Goal: Task Accomplishment & Management: Use online tool/utility

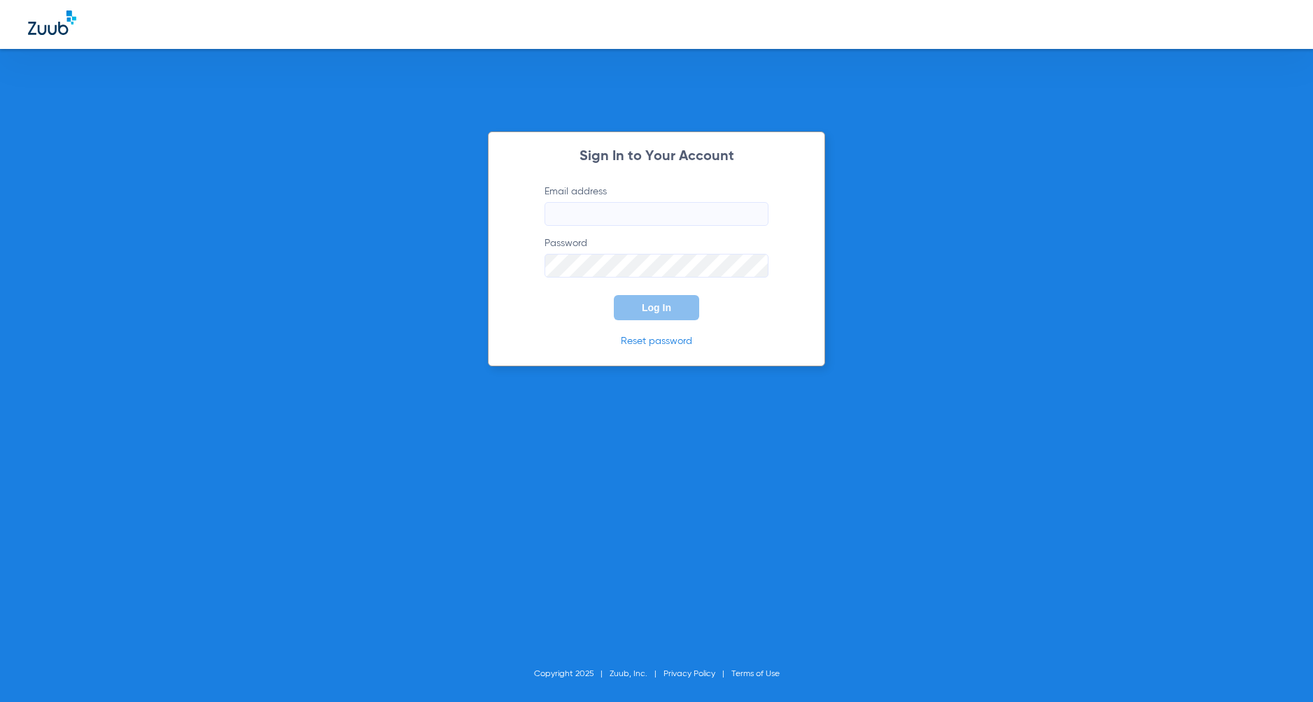
click at [590, 217] on input "Email address" at bounding box center [656, 214] width 224 height 24
click at [578, 214] on input "Email address Required" at bounding box center [656, 214] width 224 height 24
paste input "appts@renewdentaltn.com"
type input "appts@renewdentaltn.com"
click at [657, 311] on span "Log In" at bounding box center [656, 307] width 29 height 11
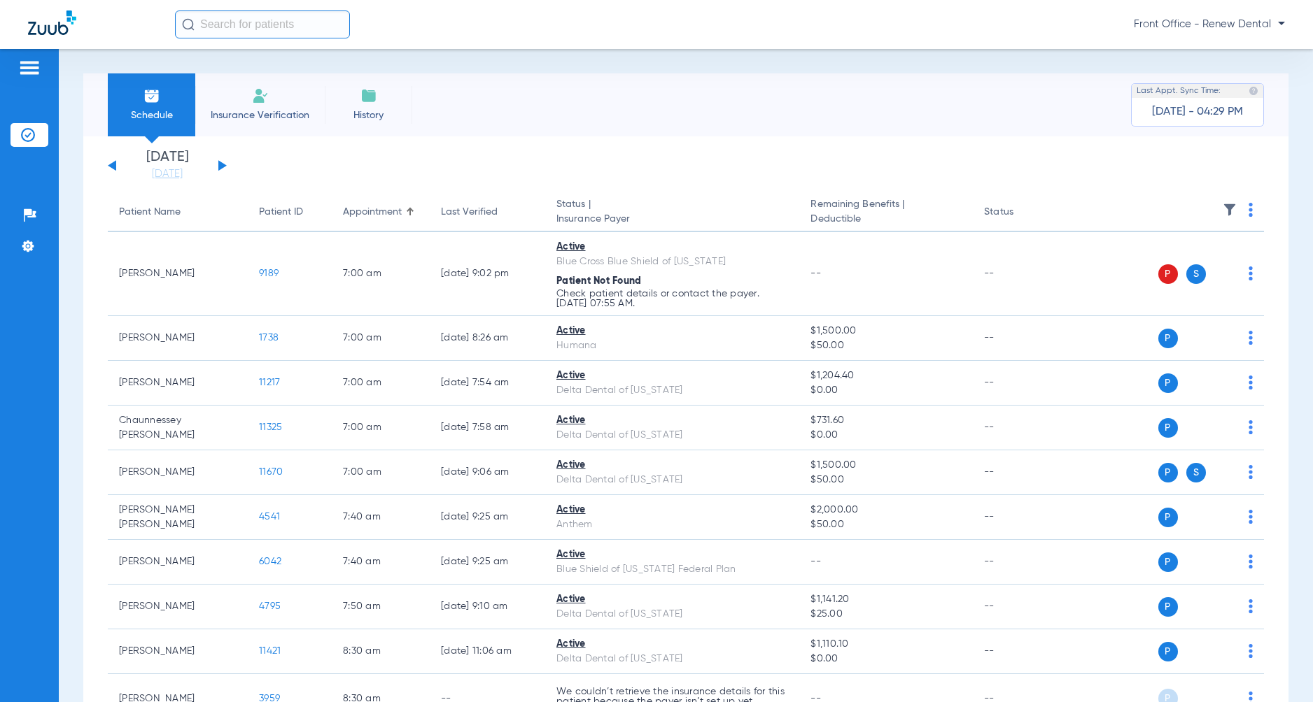
click at [221, 165] on button at bounding box center [222, 165] width 8 height 10
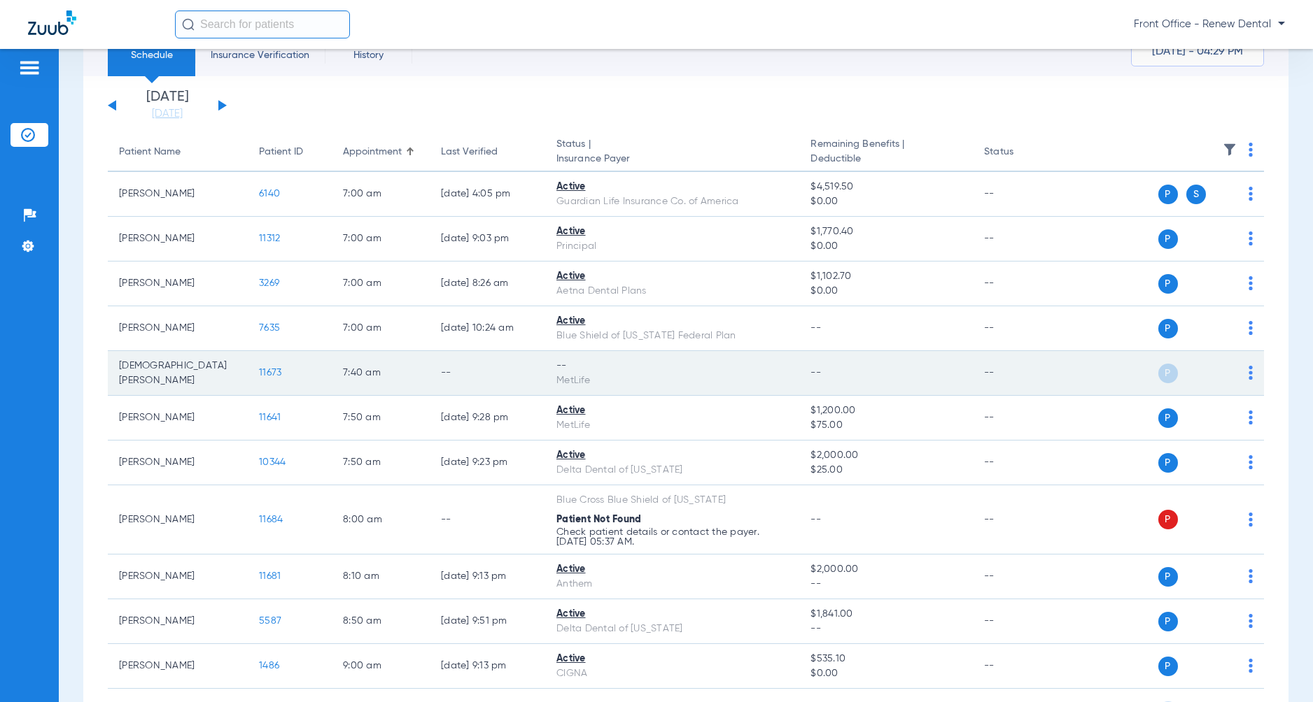
scroll to position [140, 0]
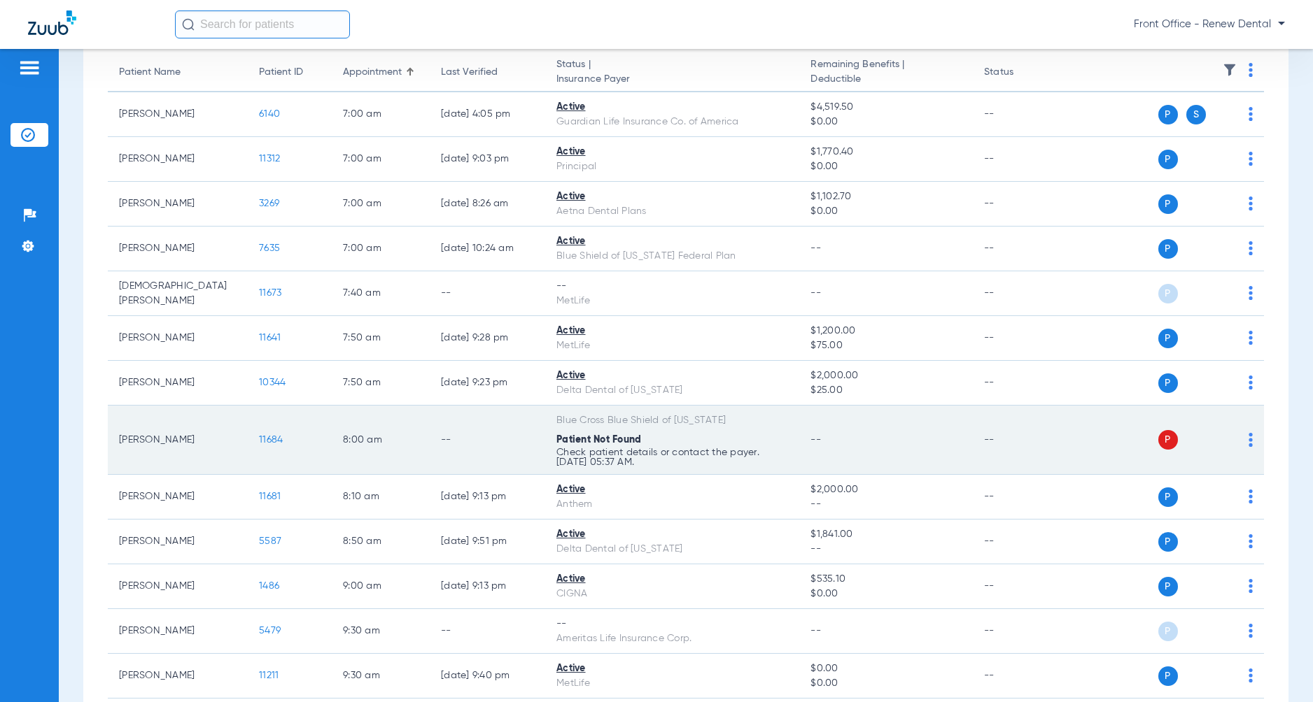
click at [1248, 442] on img at bounding box center [1250, 440] width 4 height 14
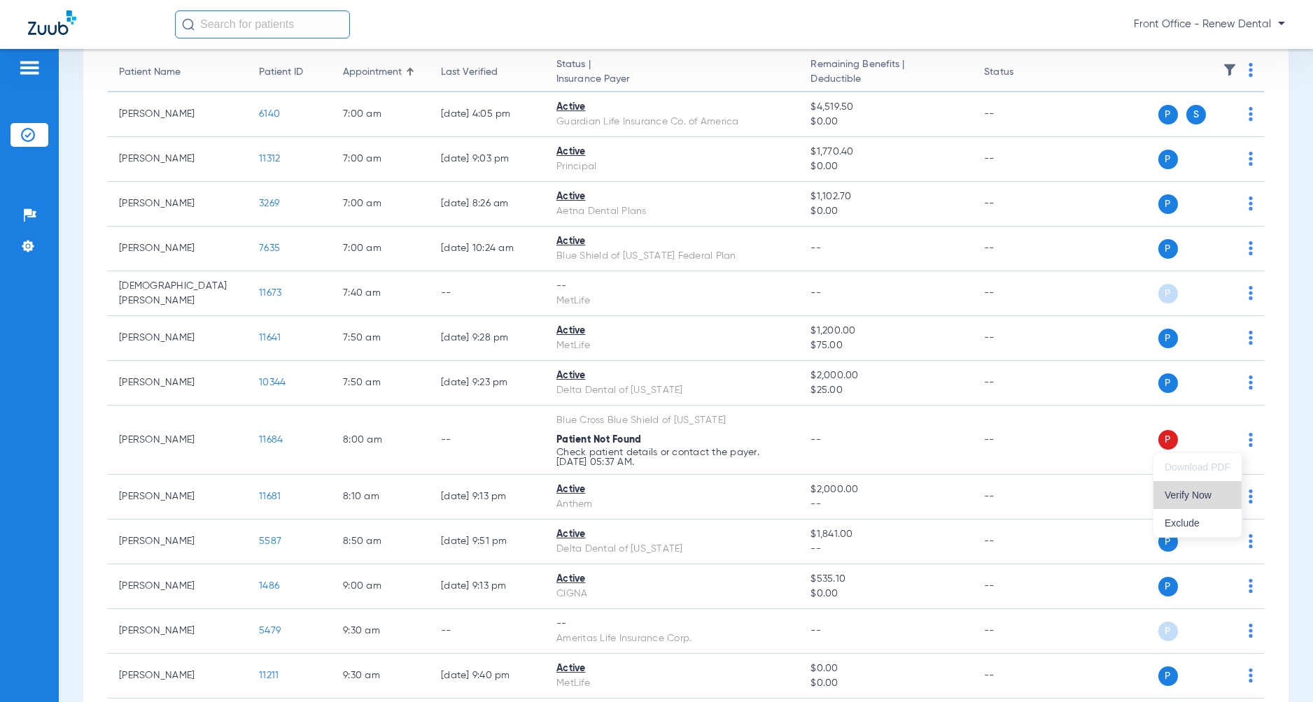
click at [1196, 497] on span "Verify Now" at bounding box center [1197, 495] width 66 height 10
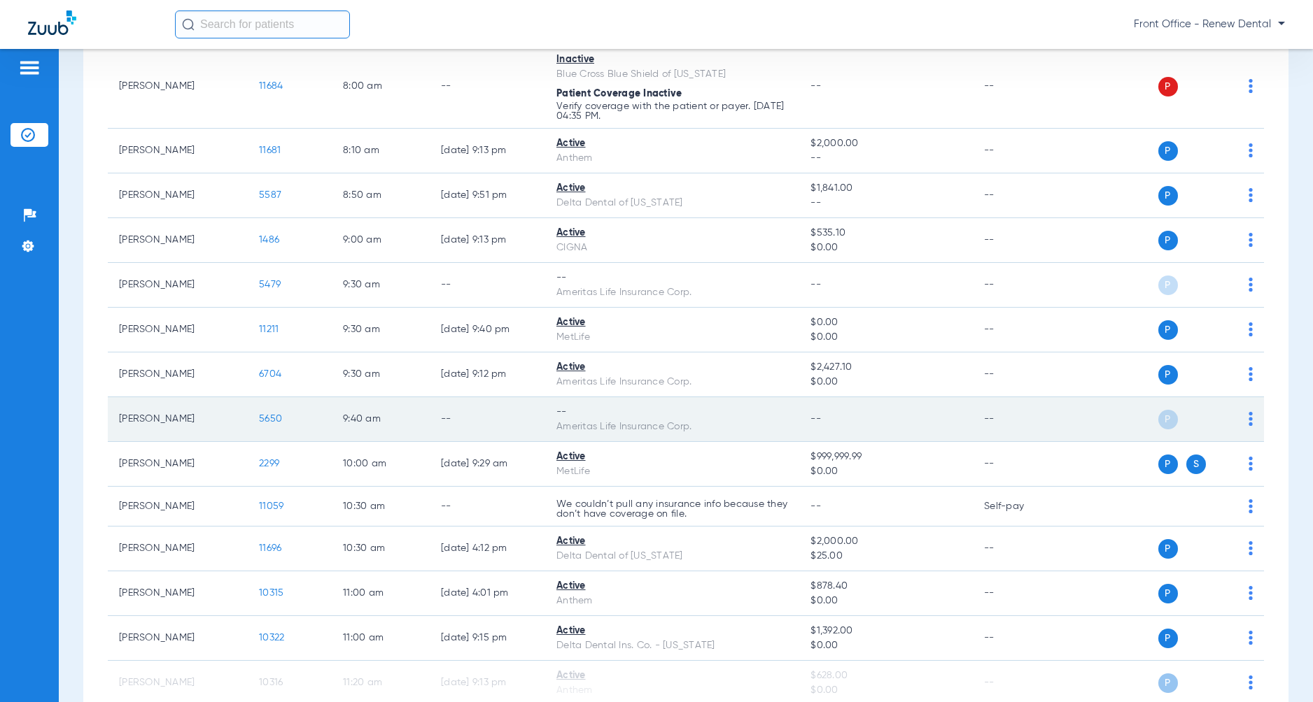
scroll to position [630, 0]
